Goal: Communication & Community: Answer question/provide support

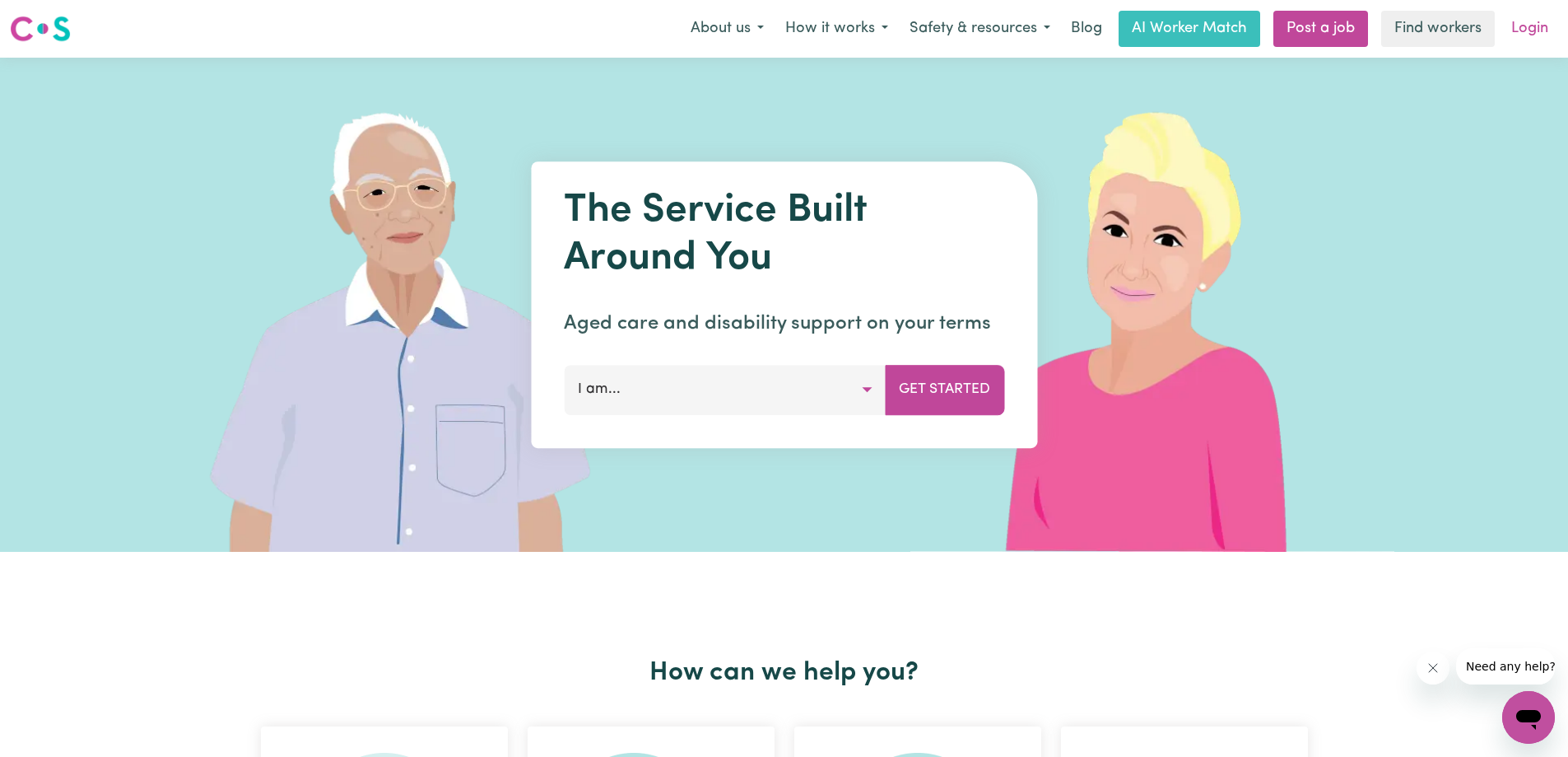
click at [1527, 28] on link "Login" at bounding box center [1529, 29] width 57 height 36
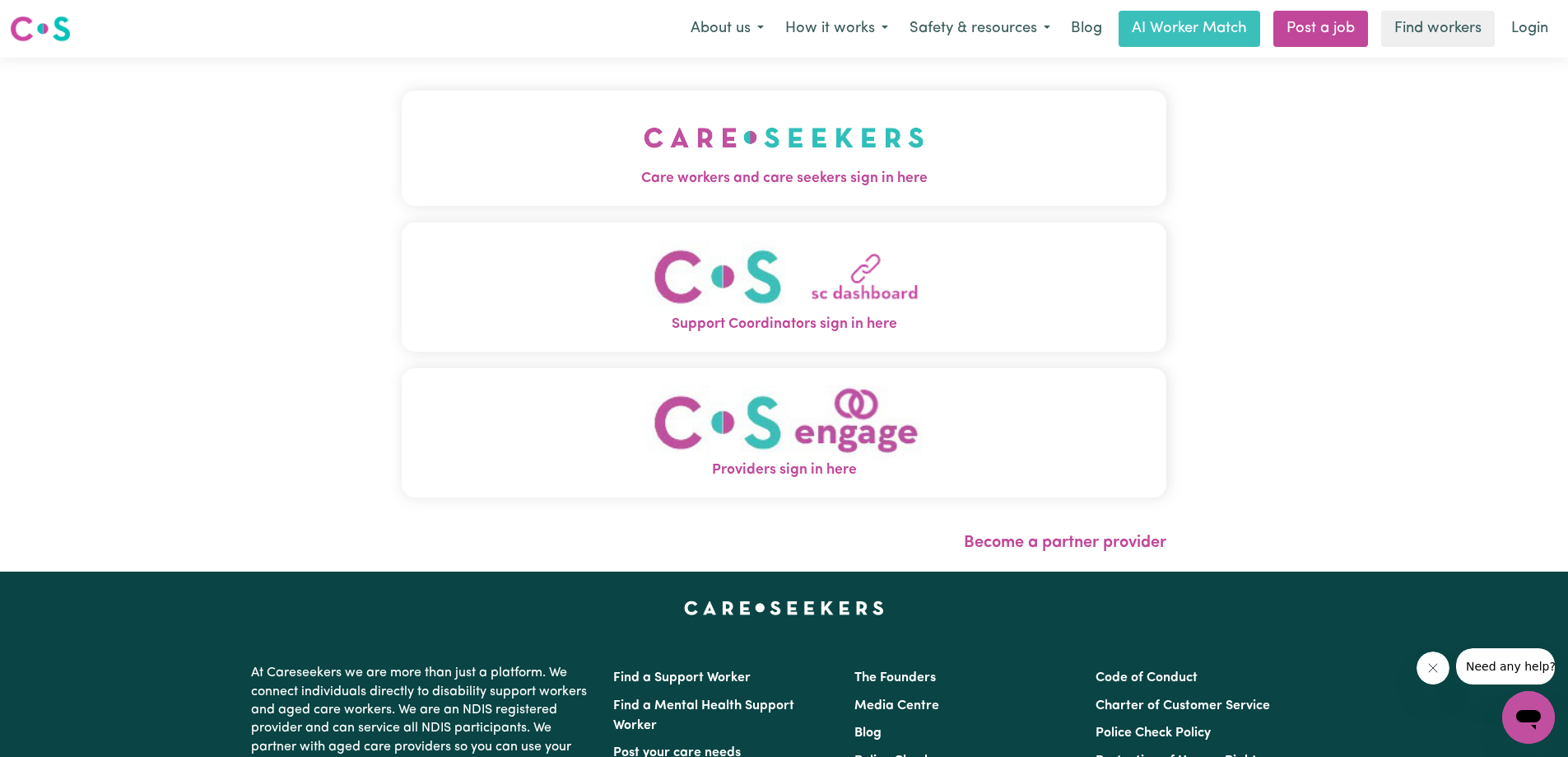
click at [784, 172] on span "Care workers and care seekers sign in here" at bounding box center [784, 178] width 765 height 21
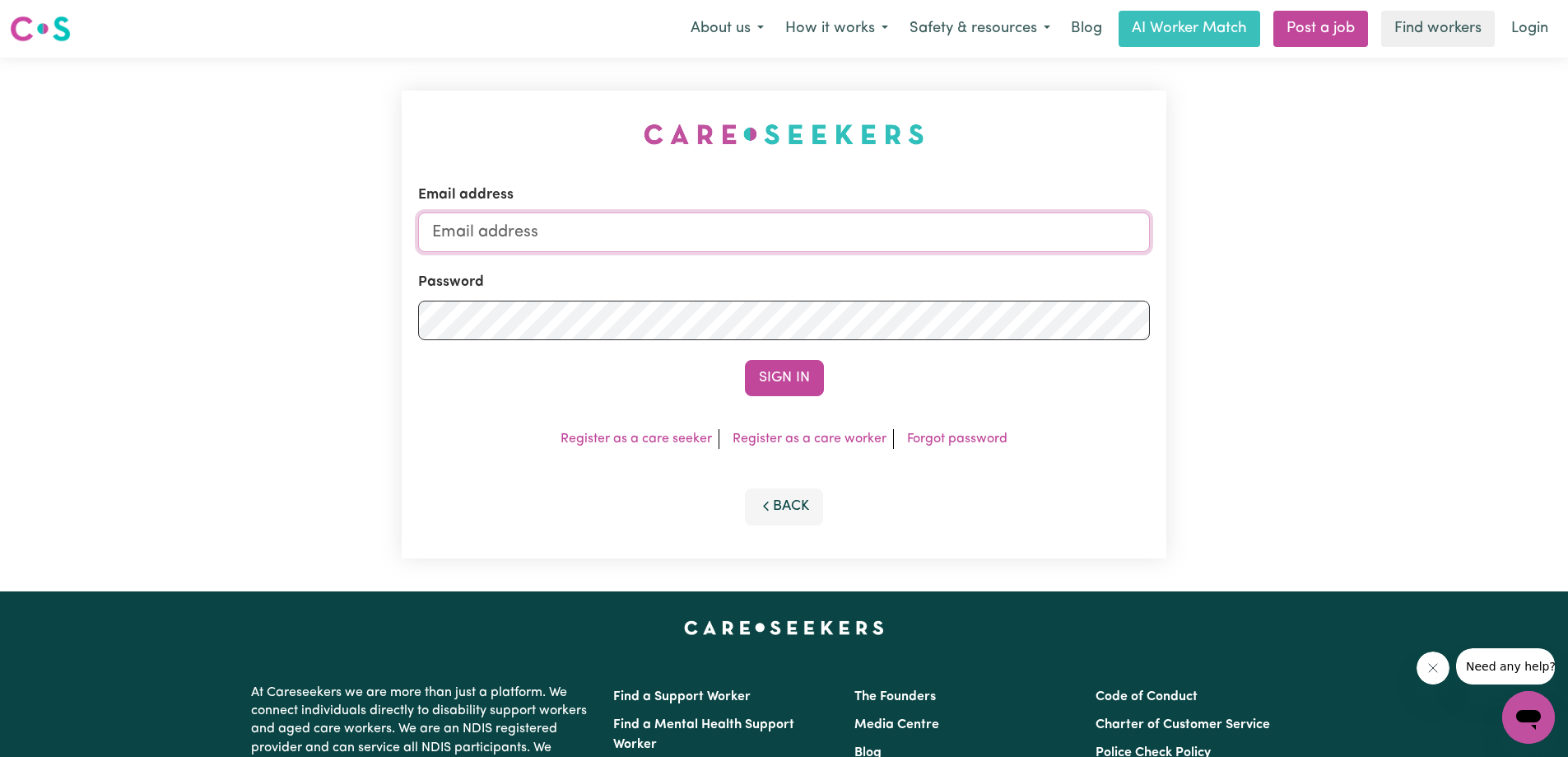
type input "[EMAIL_ADDRESS][DOMAIN_NAME]"
click at [772, 371] on button "Sign In" at bounding box center [784, 378] width 79 height 36
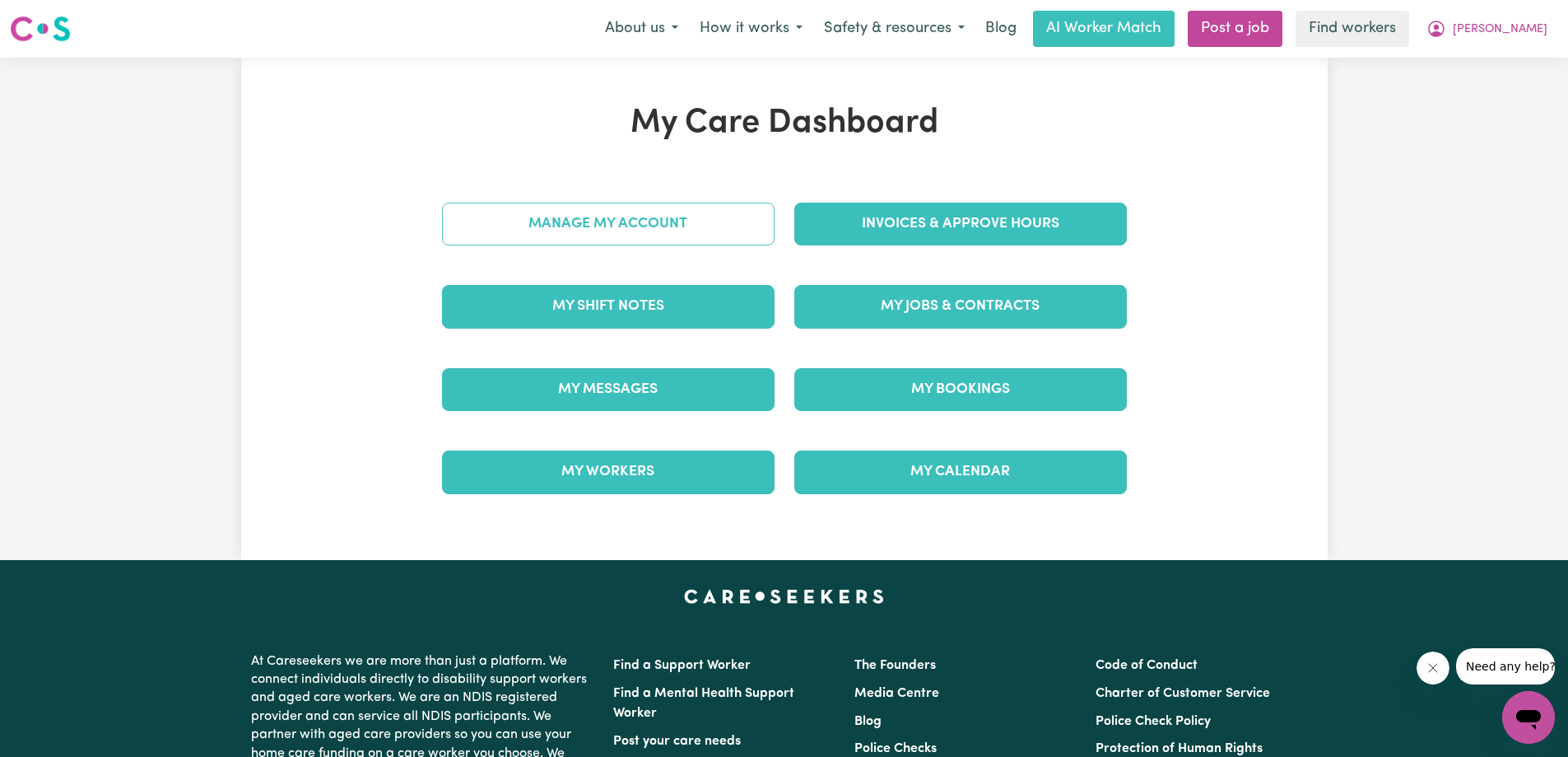
click at [585, 231] on link "Manage My Account" at bounding box center [609, 224] width 333 height 43
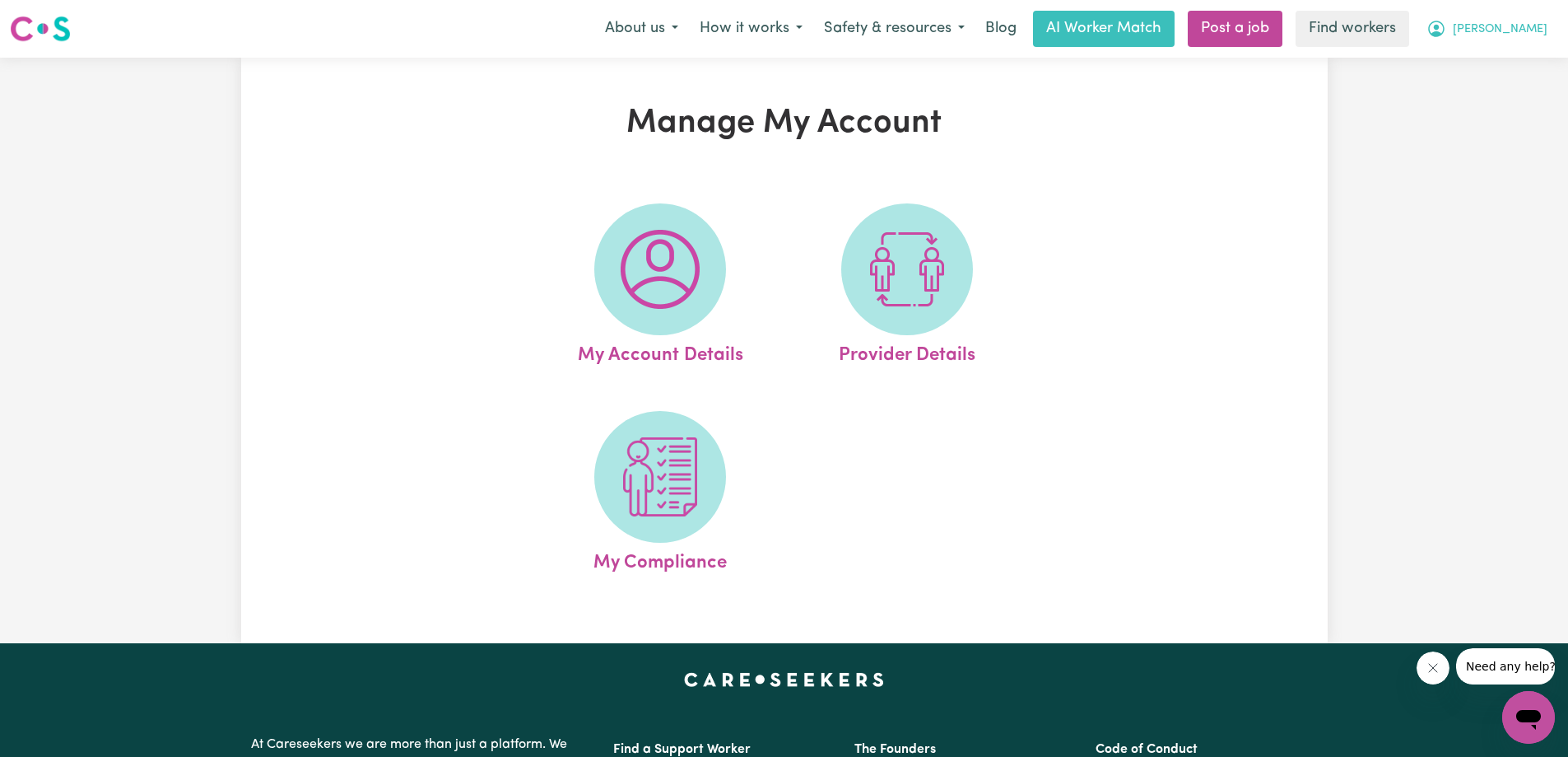
click at [1534, 30] on span "[PERSON_NAME]" at bounding box center [1500, 29] width 95 height 18
click at [1494, 63] on link "My Dashboard" at bounding box center [1493, 64] width 130 height 31
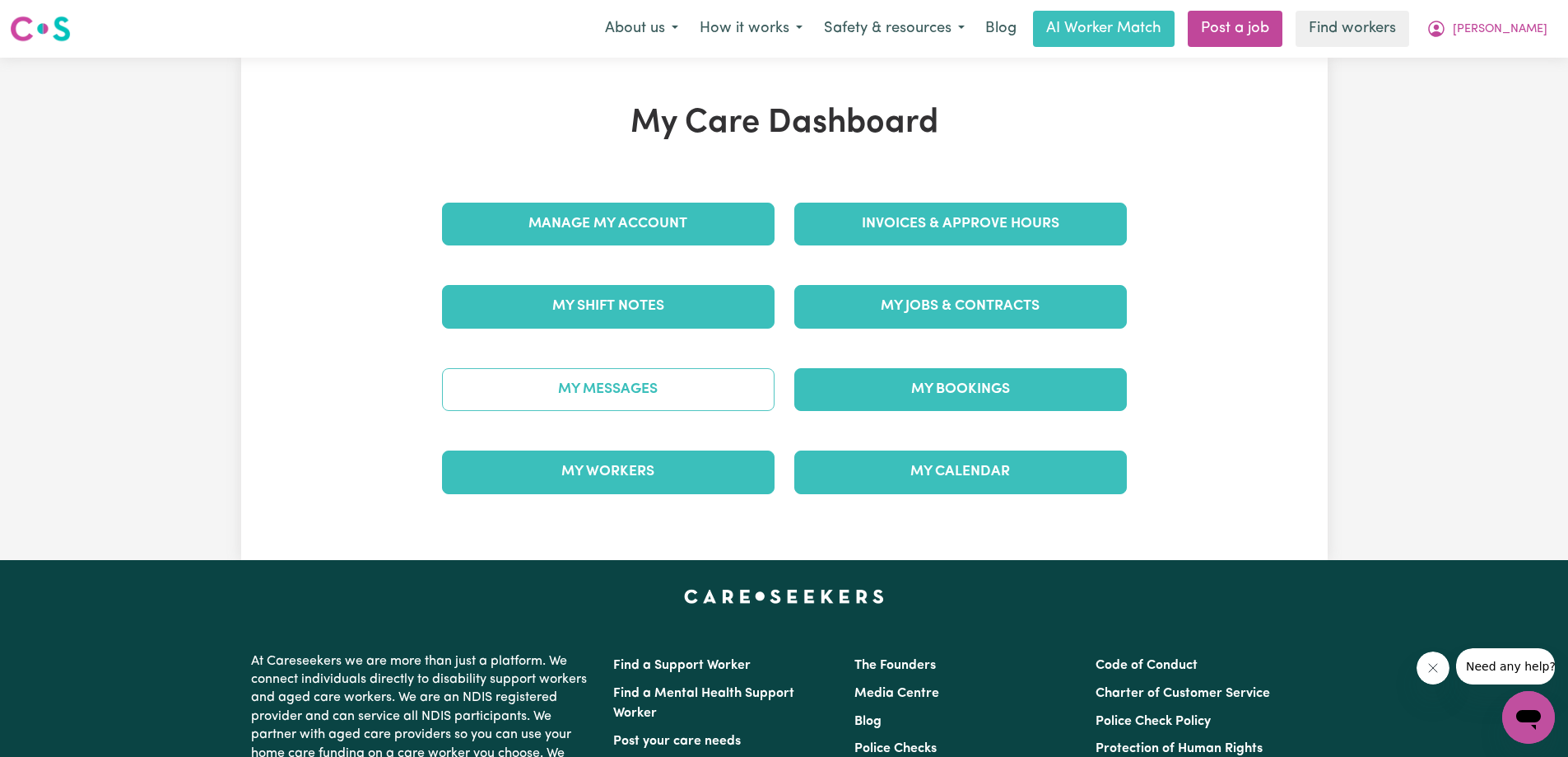
click at [591, 383] on link "My Messages" at bounding box center [609, 389] width 333 height 43
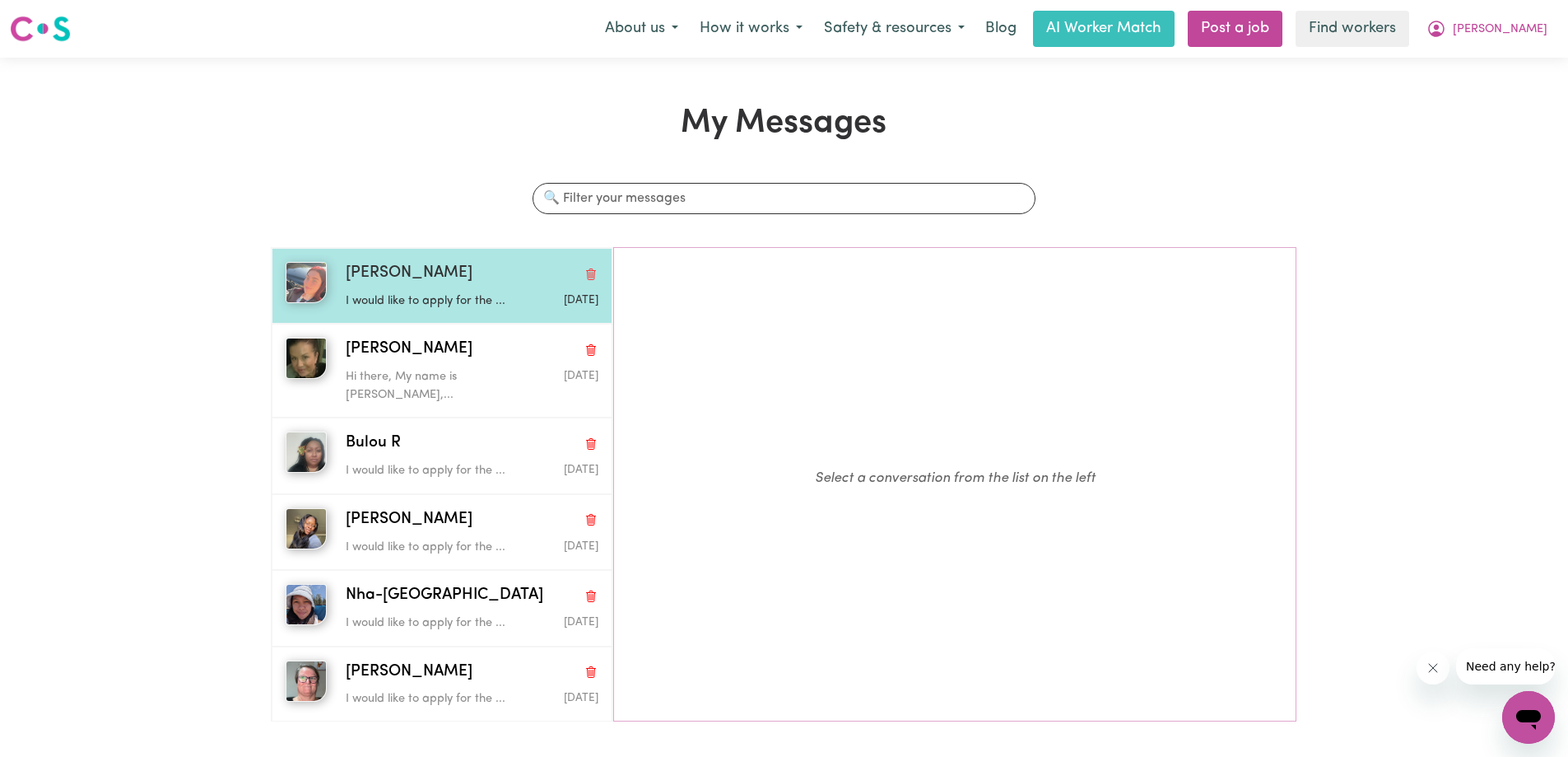
click at [501, 284] on div "[PERSON_NAME]" at bounding box center [471, 274] width 252 height 24
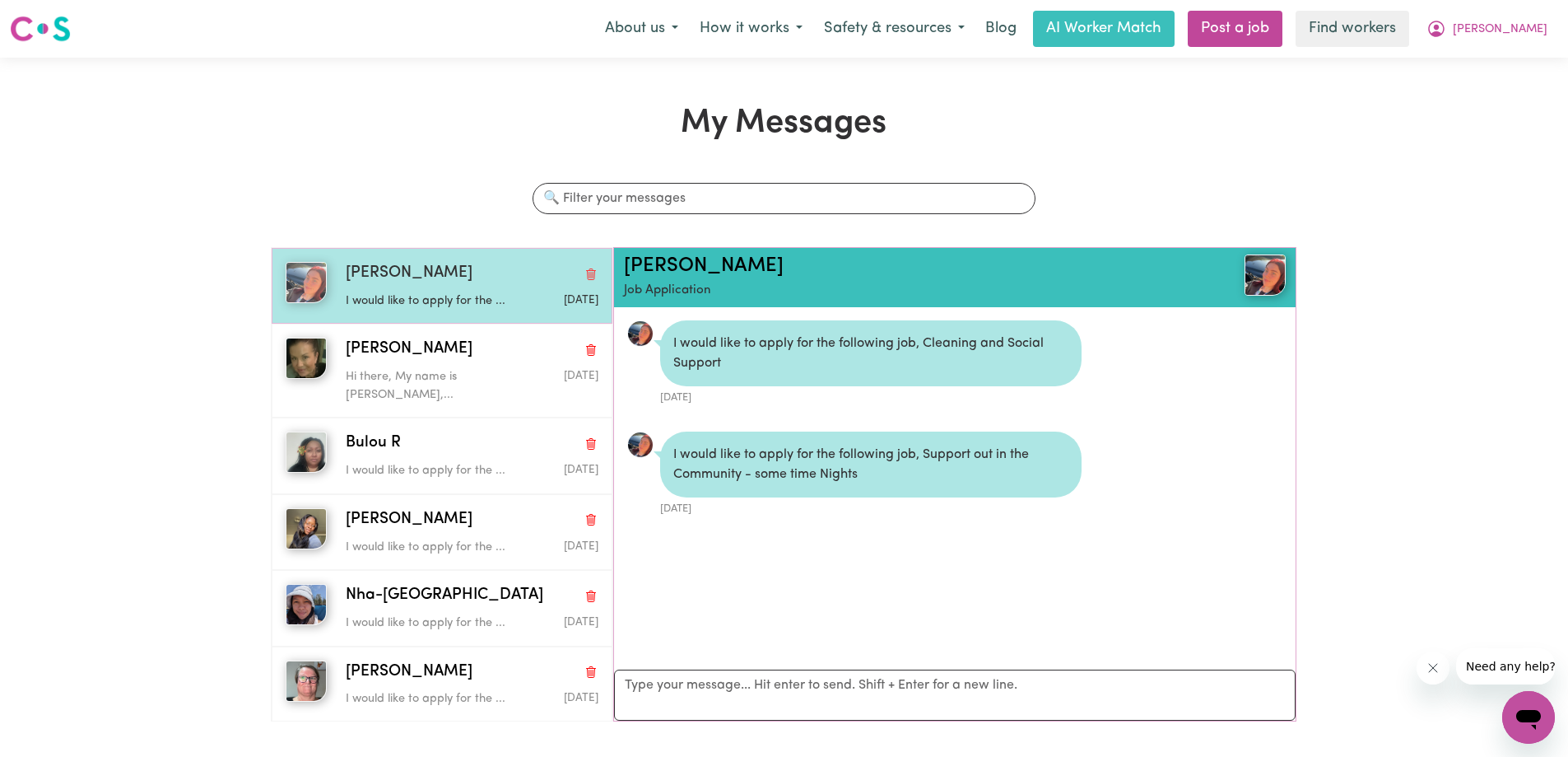
scroll to position [10, 0]
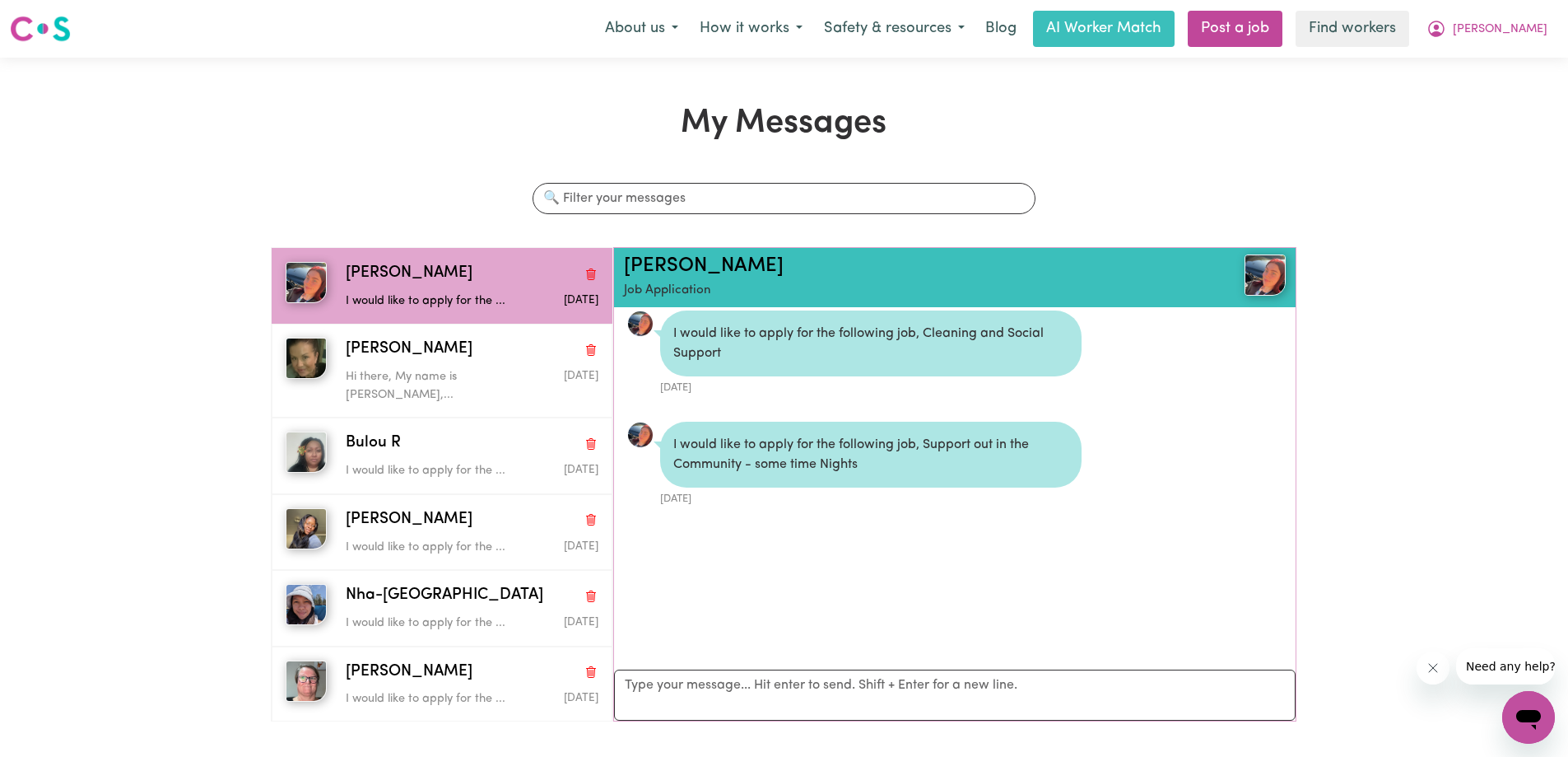
click at [637, 439] on img at bounding box center [640, 434] width 26 height 26
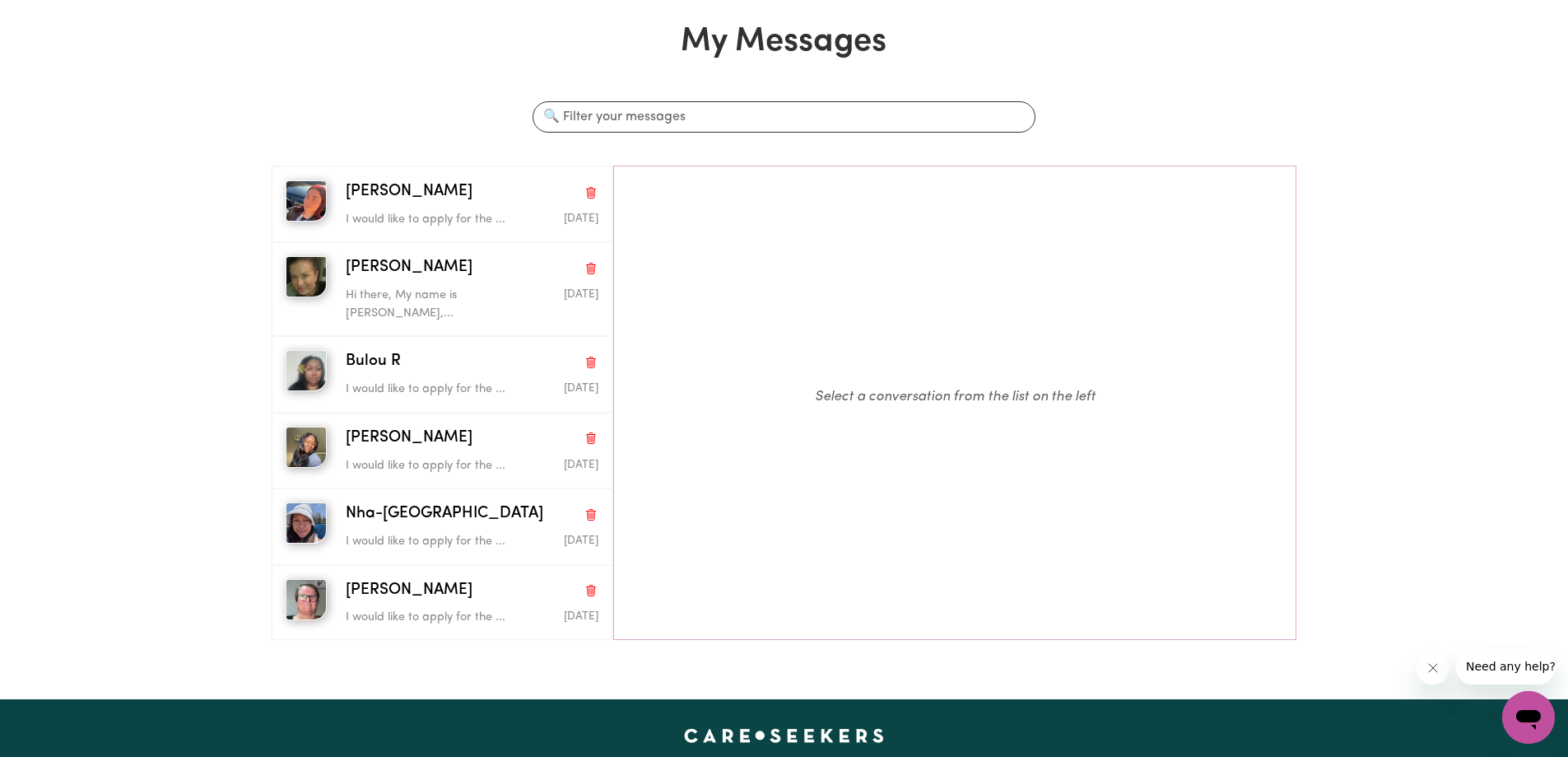
scroll to position [82, 0]
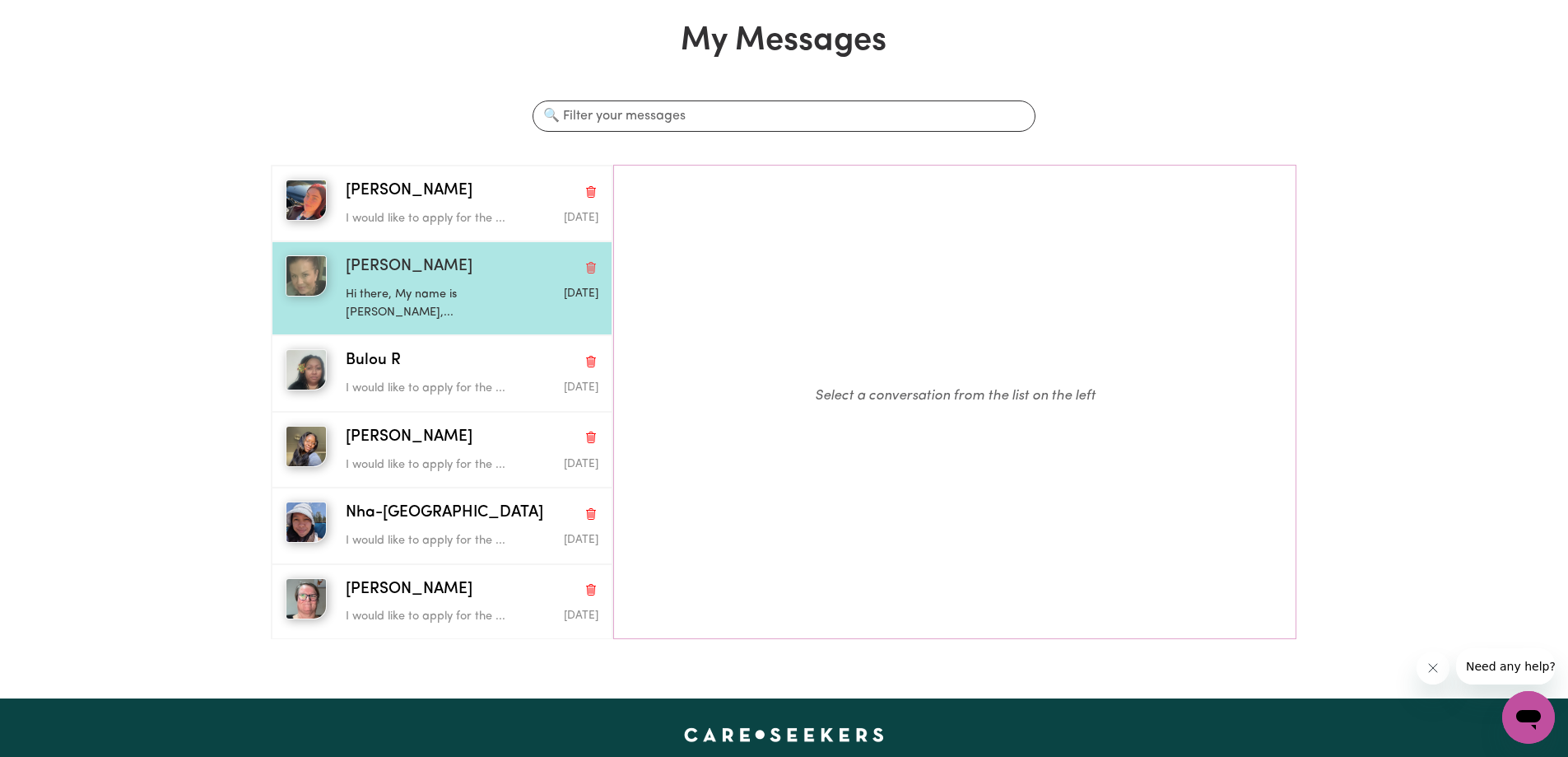
click at [435, 271] on div "[PERSON_NAME]" at bounding box center [471, 267] width 252 height 24
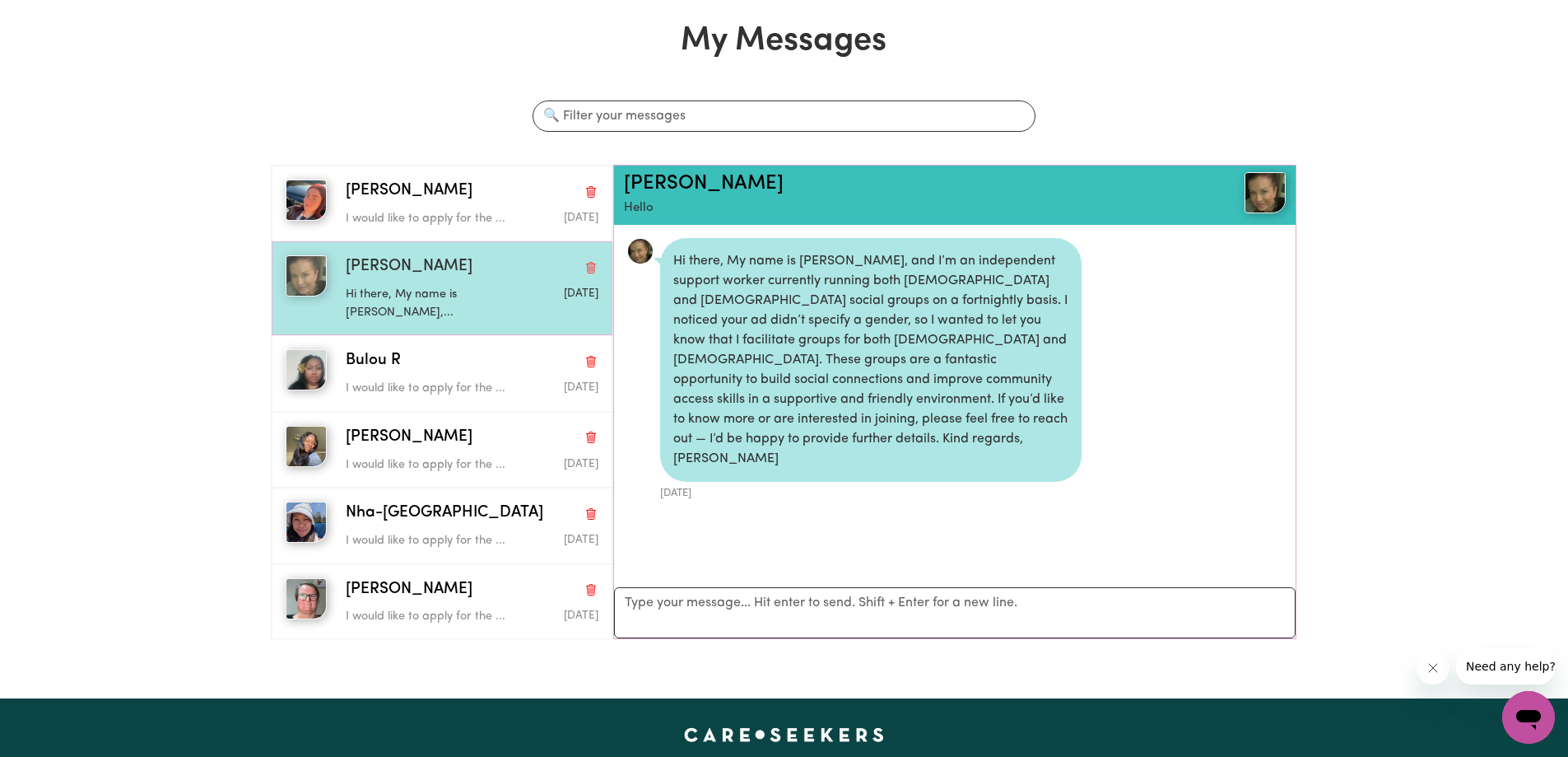
scroll to position [10, 0]
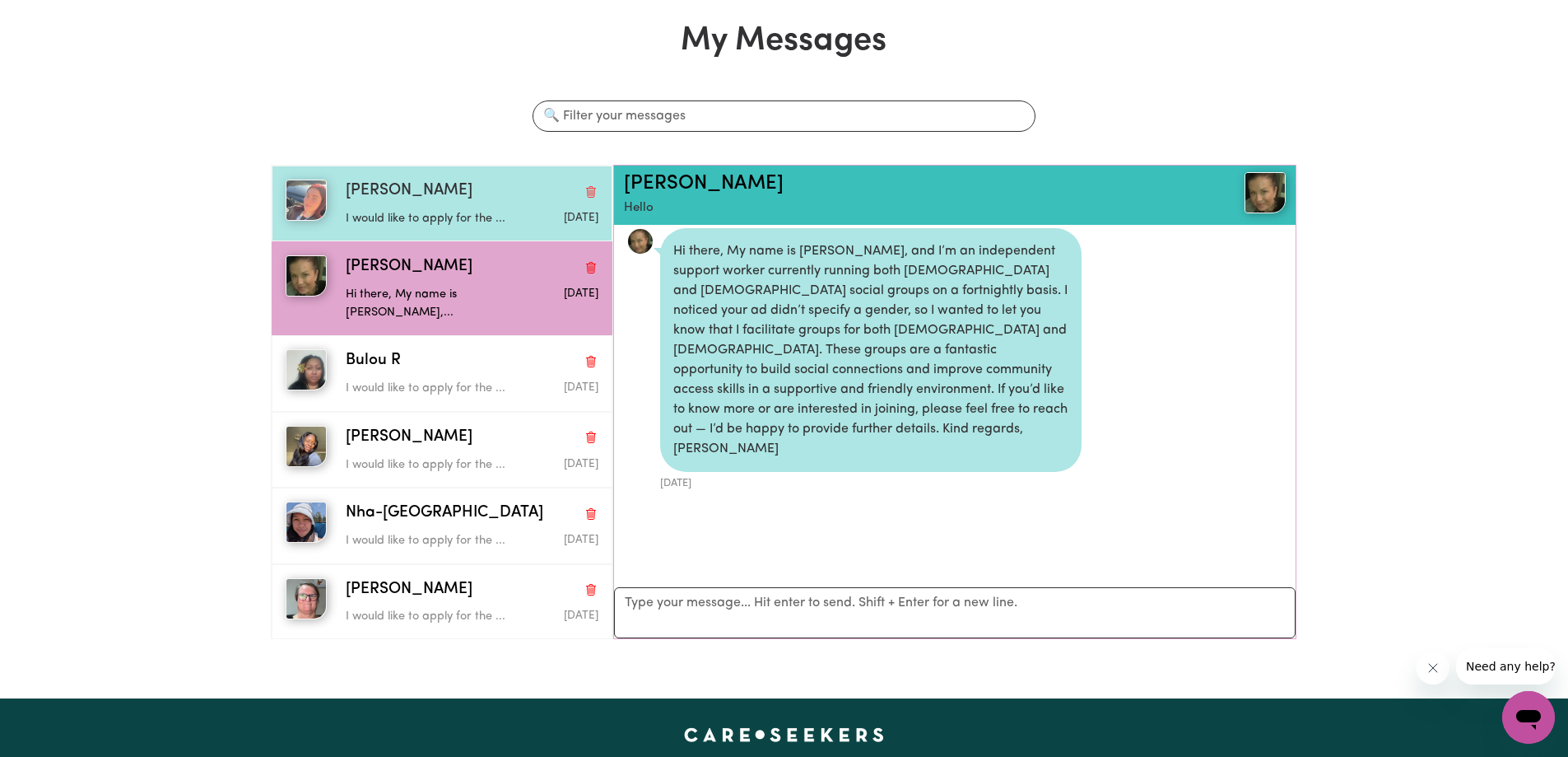
click at [467, 207] on div "I would like to apply for the ..." at bounding box center [429, 215] width 168 height 25
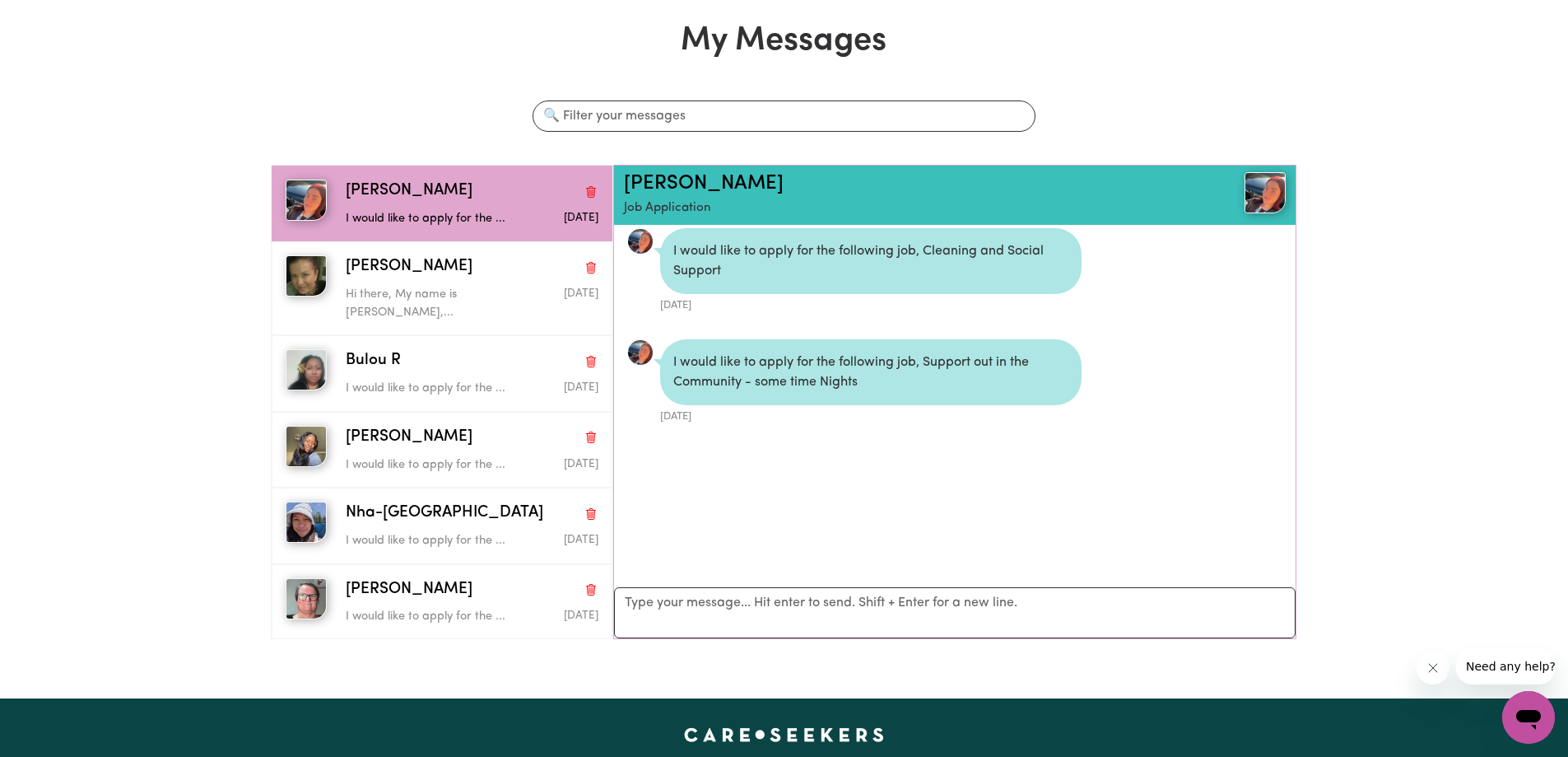
click at [641, 352] on img at bounding box center [640, 352] width 26 height 26
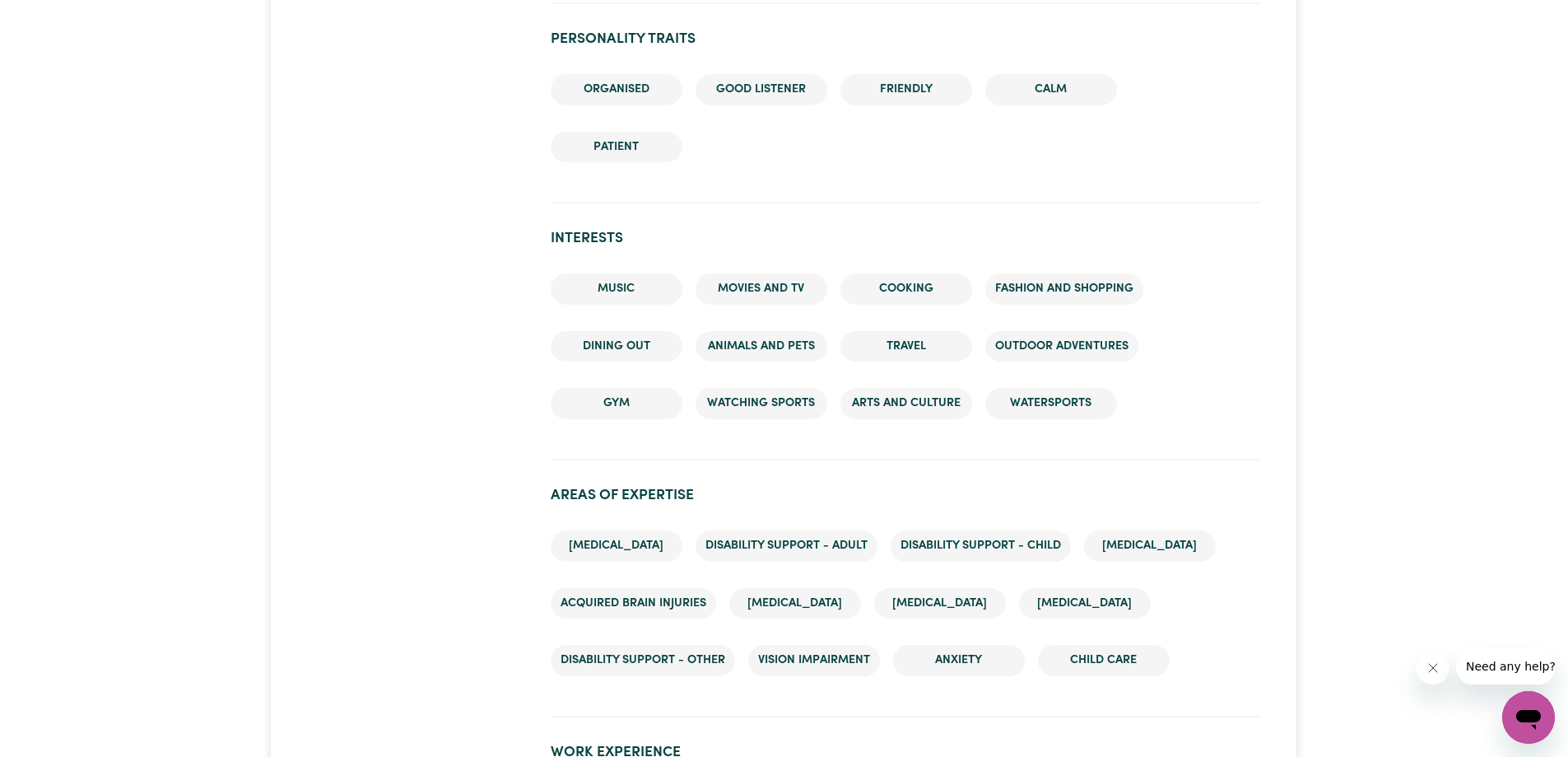
scroll to position [1483, 0]
